Goal: Transaction & Acquisition: Purchase product/service

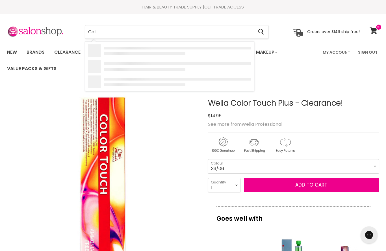
type input "Cott"
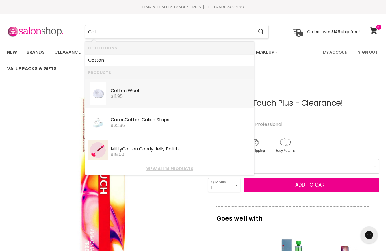
click at [125, 90] on div "Cott on Wool" at bounding box center [181, 91] width 140 height 6
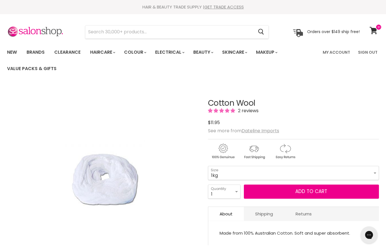
select select "1kg"
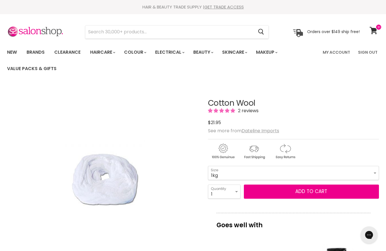
click at [264, 193] on button "Add to cart" at bounding box center [311, 191] width 135 height 14
click at [292, 198] on button "Add to cart" at bounding box center [311, 191] width 135 height 14
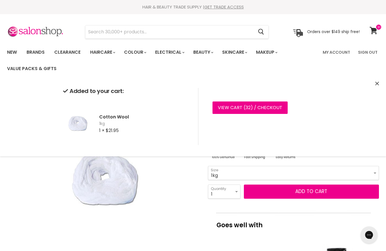
click at [230, 109] on link "View cart ( 32 ) / Checkout" at bounding box center [249, 107] width 75 height 12
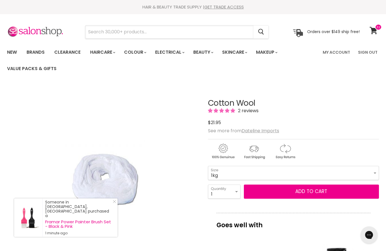
click at [94, 32] on input "Search" at bounding box center [169, 31] width 168 height 13
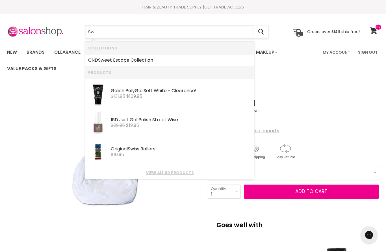
type input "S"
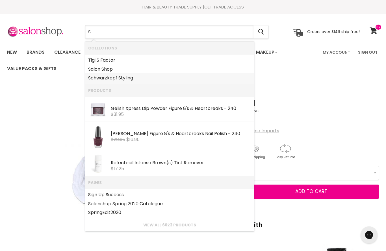
click at [99, 82] on link "Schwarzkopf Styling" at bounding box center [169, 77] width 163 height 9
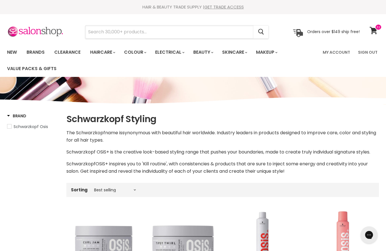
click at [97, 35] on input "Search" at bounding box center [169, 31] width 168 height 13
click at [34, 52] on link "Brands" at bounding box center [35, 52] width 27 height 12
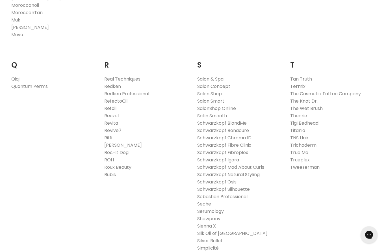
scroll to position [840, 0]
click at [205, 172] on link "Schwarzkopf Natural Styling" at bounding box center [228, 175] width 62 height 6
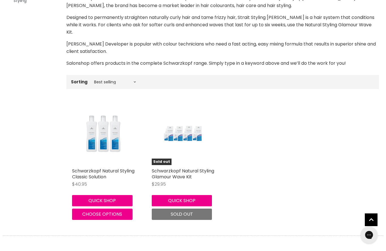
scroll to position [132, 0]
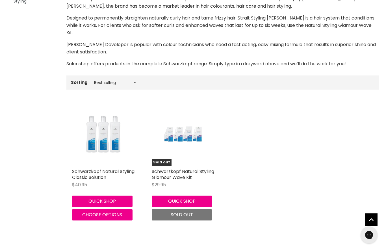
click at [95, 135] on img "Main content" at bounding box center [103, 134] width 42 height 63
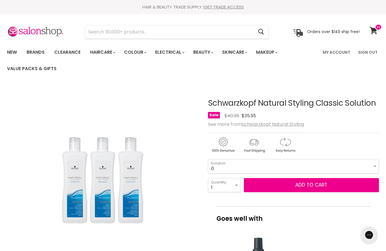
click at [278, 185] on button "Add to cart" at bounding box center [311, 185] width 135 height 14
click at [302, 184] on span "Add to cart" at bounding box center [311, 184] width 32 height 7
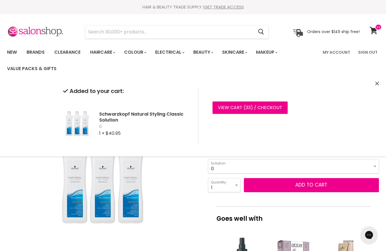
click at [376, 168] on select "0 1 2 Neutraliser" at bounding box center [293, 166] width 171 height 14
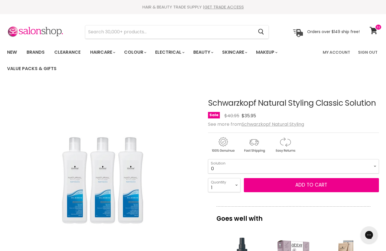
scroll to position [84, 0]
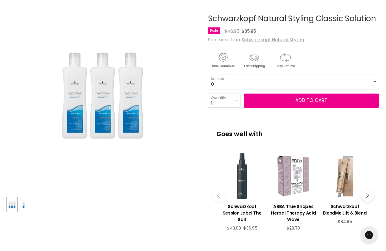
click at [376, 168] on div "Goes well with imageUrl Schwarzkopf Session Label The Salt $43.00 $36.95 imageU…" at bounding box center [293, 183] width 171 height 123
click at [374, 84] on select "0 1 2 Neutraliser" at bounding box center [293, 82] width 171 height 14
select select "Neutraliser"
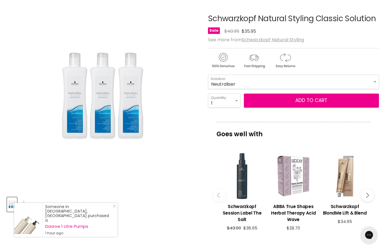
click at [263, 97] on button "Add to cart" at bounding box center [311, 100] width 135 height 14
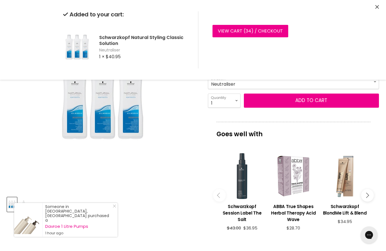
click at [303, 97] on button "Add to cart" at bounding box center [311, 100] width 135 height 14
click at [232, 28] on link "View cart ( 35 ) / Checkout" at bounding box center [249, 31] width 75 height 12
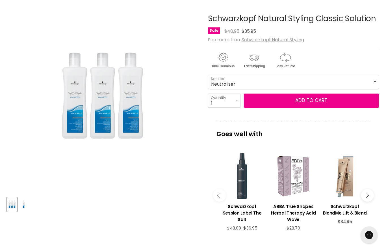
click at [272, 101] on button "Add to cart" at bounding box center [311, 100] width 135 height 14
click at [302, 102] on span "Add to cart" at bounding box center [311, 100] width 32 height 7
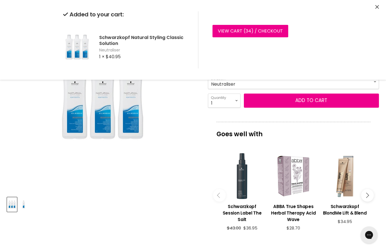
click at [174, 100] on div "Click or scroll to zoom Tap or pinch to zoom" at bounding box center [102, 95] width 191 height 191
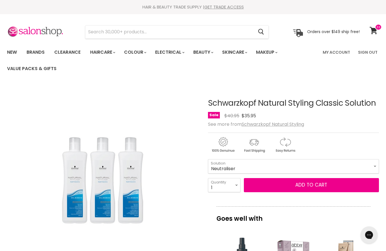
click at [376, 28] on span at bounding box center [378, 27] width 7 height 6
click at [378, 30] on span at bounding box center [378, 27] width 7 height 6
